Goal: Task Accomplishment & Management: Manage account settings

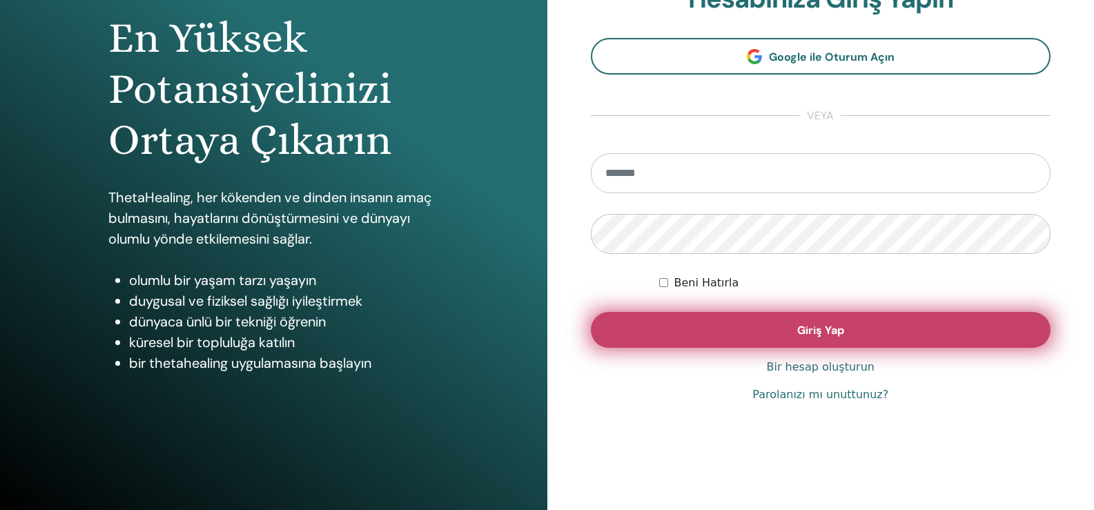
scroll to position [69, 0]
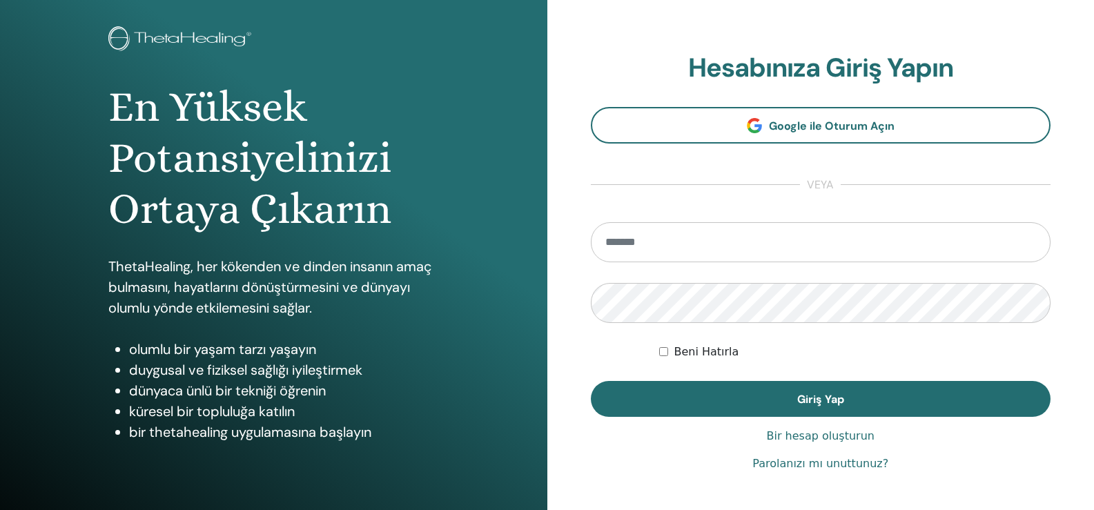
click at [718, 239] on input "email" at bounding box center [821, 242] width 460 height 40
type input "**********"
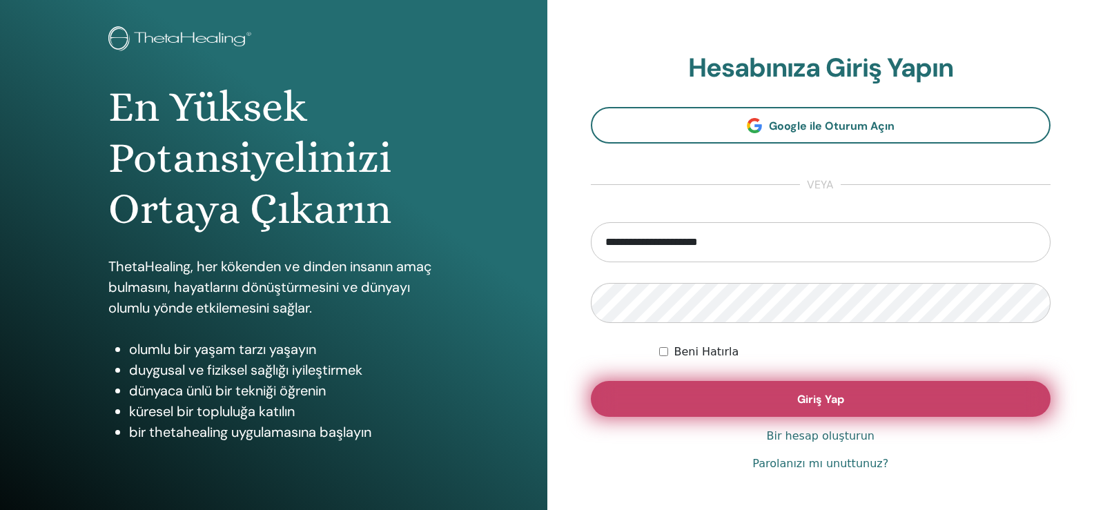
click at [791, 388] on button "Giriş Yap" at bounding box center [821, 399] width 460 height 36
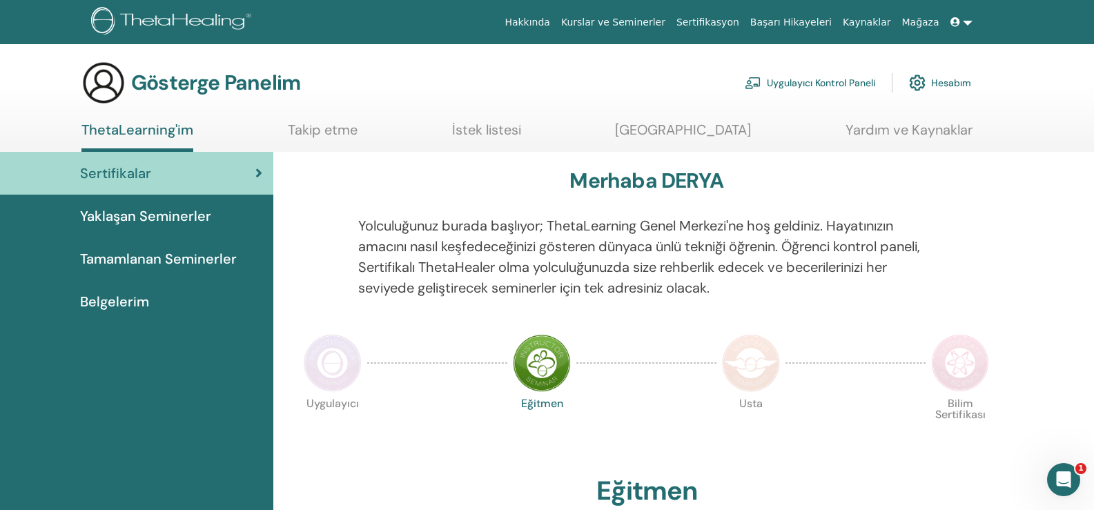
click at [133, 266] on font "Tamamlanan Seminerler" at bounding box center [158, 259] width 157 height 18
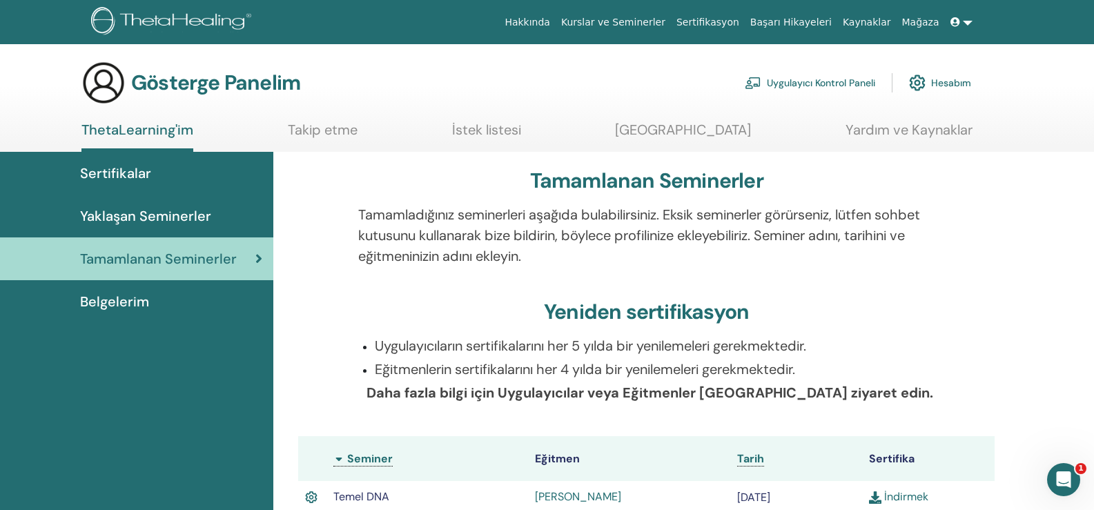
click at [102, 174] on font "Sertifikalar" at bounding box center [115, 173] width 71 height 18
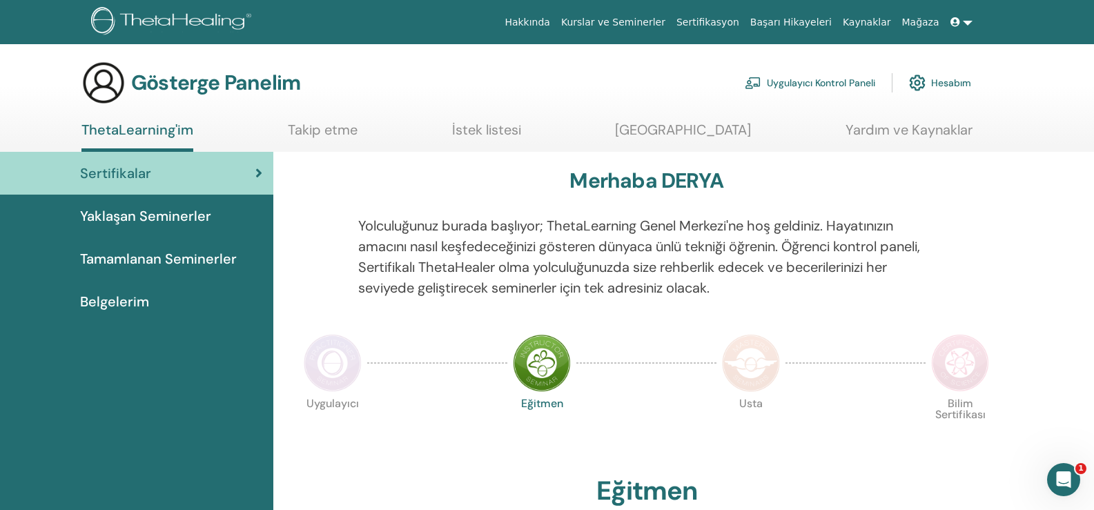
click at [794, 77] on font "Uygulayıcı Kontrol Paneli" at bounding box center [821, 83] width 108 height 12
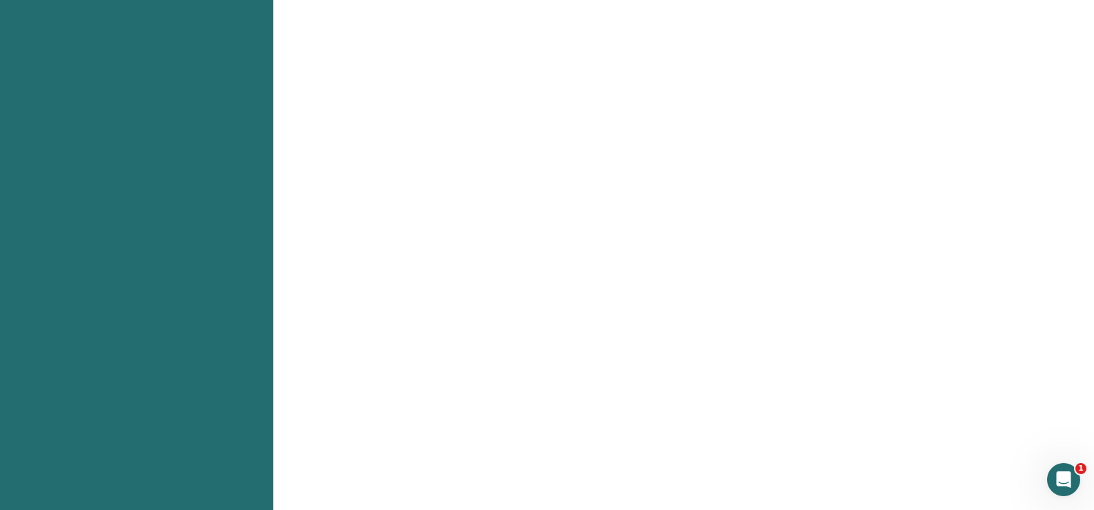
scroll to position [1104, 0]
click at [1068, 475] on icon "İnterkom Messenger uygulamasını aç" at bounding box center [1061, 478] width 23 height 23
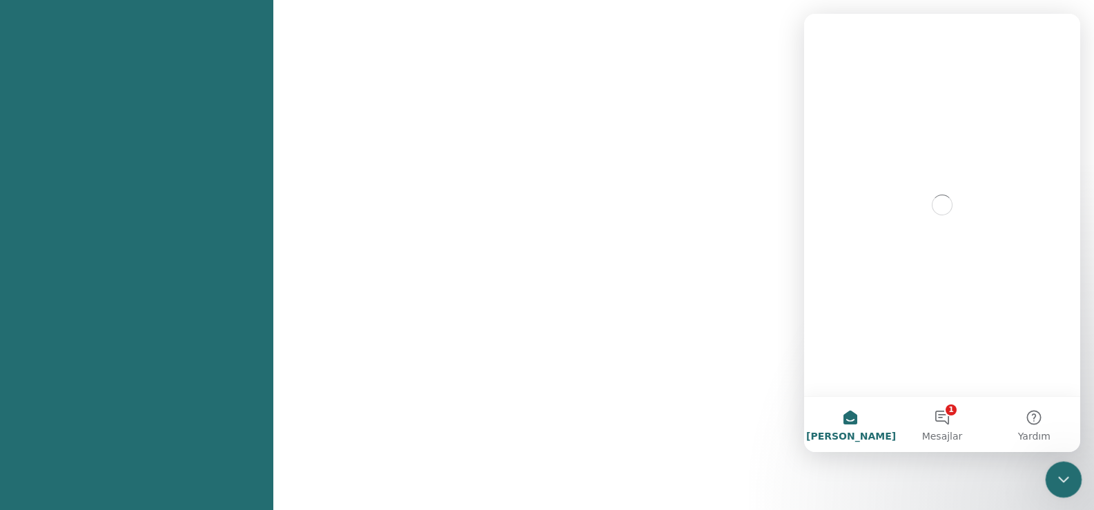
scroll to position [0, 0]
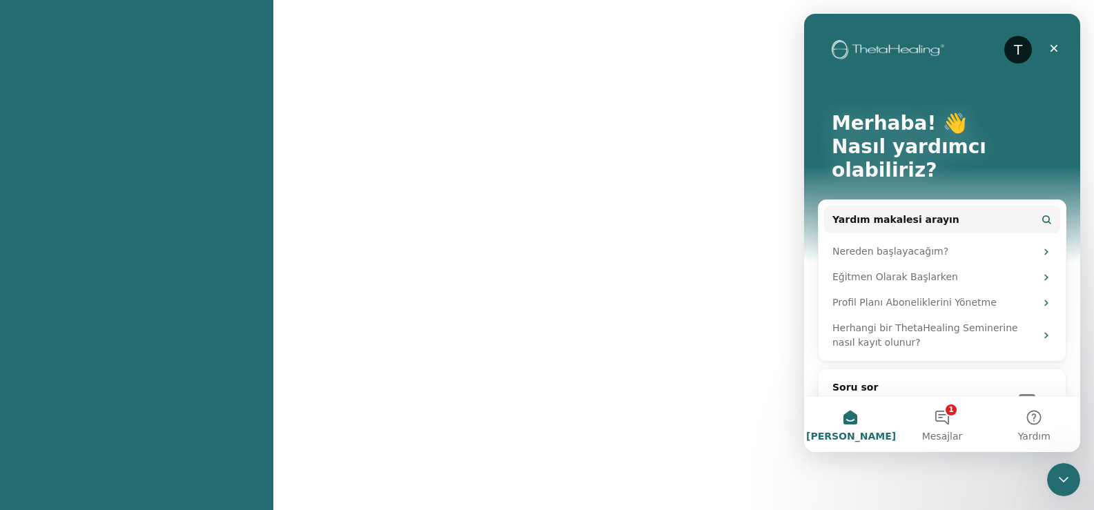
click at [854, 423] on button "Ana Sayfa" at bounding box center [850, 424] width 92 height 55
click at [852, 420] on button "Ana Sayfa" at bounding box center [850, 424] width 92 height 55
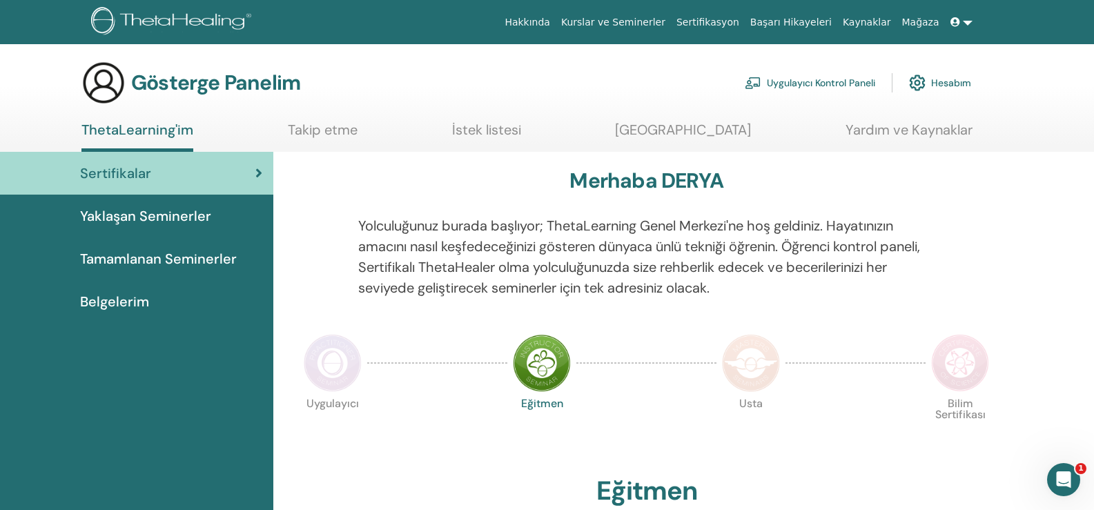
click at [970, 23] on link at bounding box center [961, 23] width 33 height 26
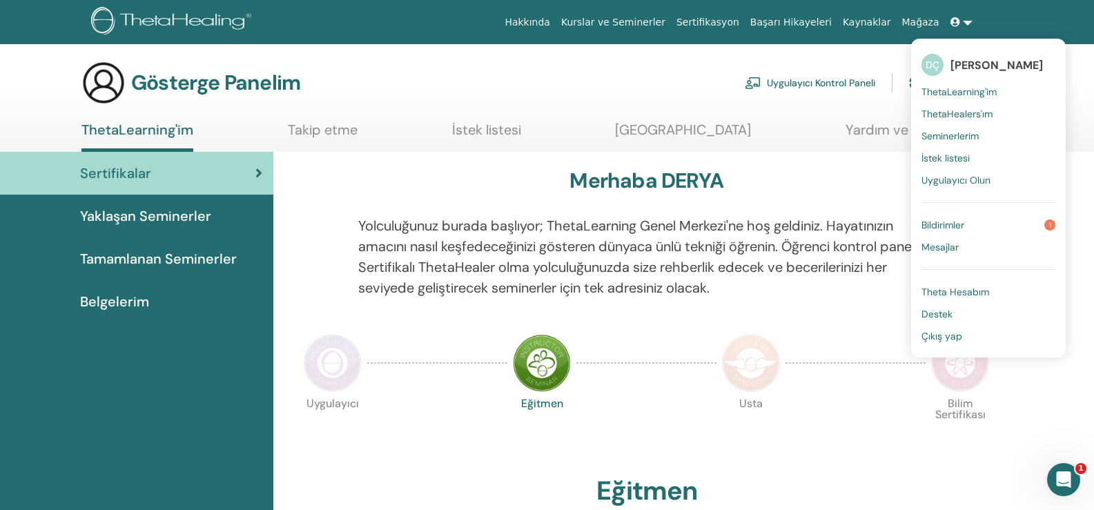
click at [941, 337] on font "Çıkış yap" at bounding box center [941, 336] width 41 height 12
